Goal: Task Accomplishment & Management: Manage account settings

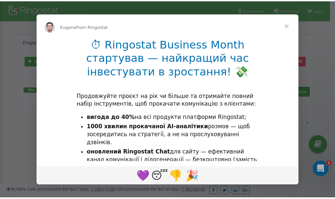
scroll to position [99, 0]
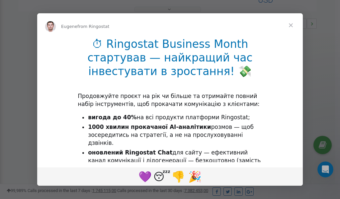
click at [291, 23] on span "Close" at bounding box center [291, 25] width 24 height 24
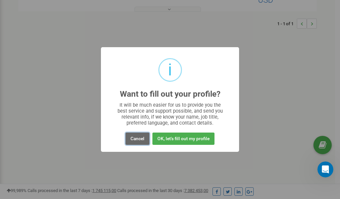
click at [141, 138] on button "Cancel" at bounding box center [137, 138] width 24 height 12
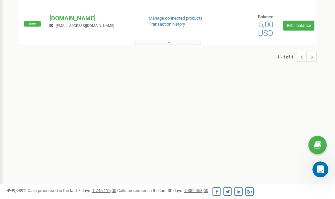
scroll to position [0, 0]
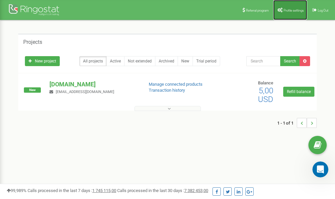
click at [296, 9] on span "Profile settings" at bounding box center [293, 11] width 20 height 4
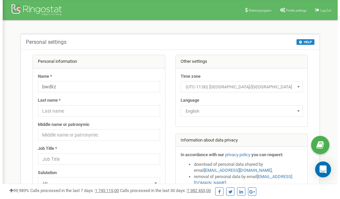
scroll to position [33, 0]
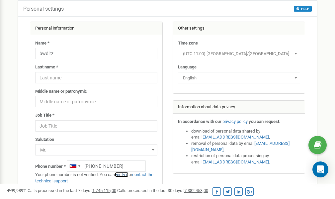
click at [126, 174] on link "verify it" at bounding box center [122, 174] width 14 height 5
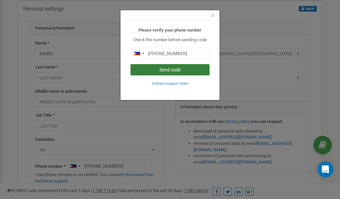
click at [161, 71] on button "Send code" at bounding box center [169, 69] width 79 height 11
